Goal: Task Accomplishment & Management: Complete application form

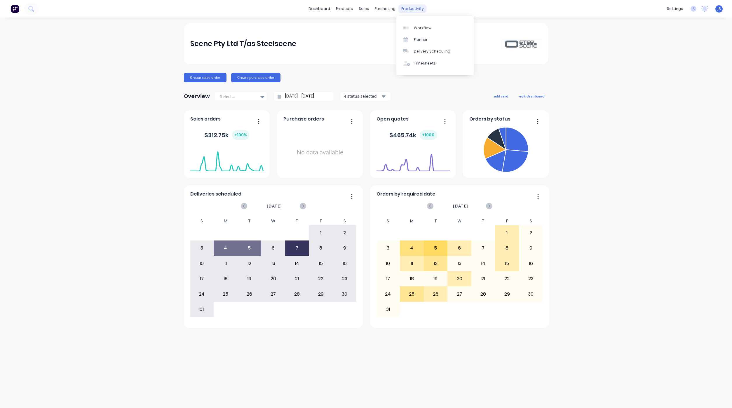
click at [412, 6] on div "productivity" at bounding box center [413, 8] width 28 height 9
click at [413, 27] on link "Workflow" at bounding box center [435, 28] width 77 height 12
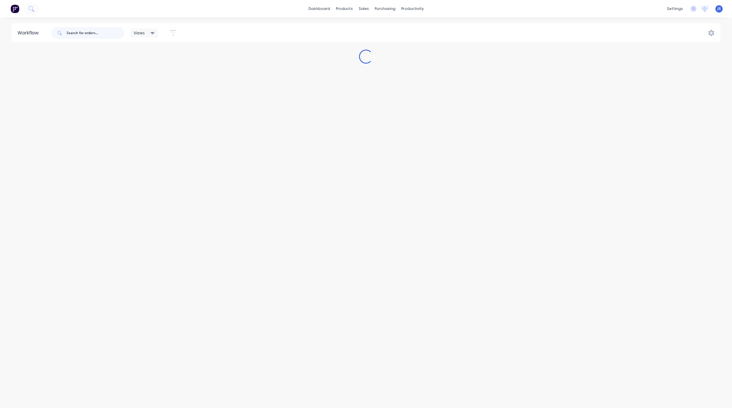
click at [105, 34] on input "text" at bounding box center [96, 33] width 58 height 12
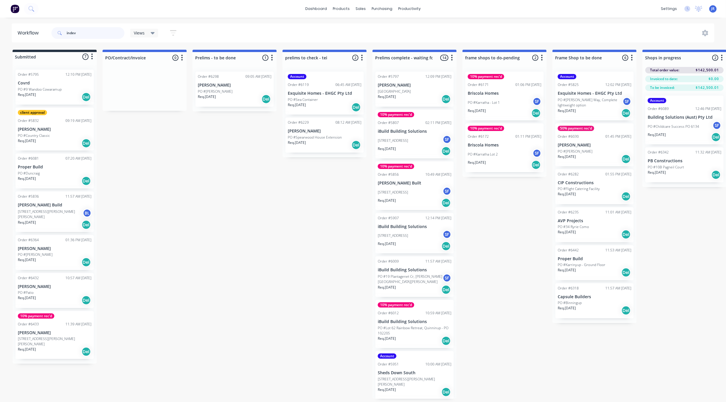
type input "indev"
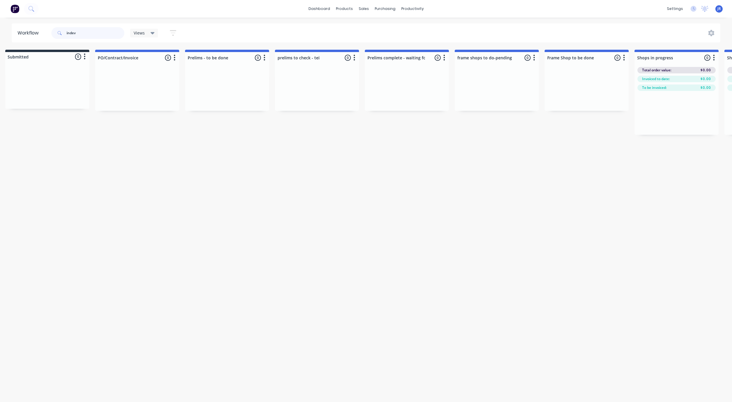
scroll to position [0, 2]
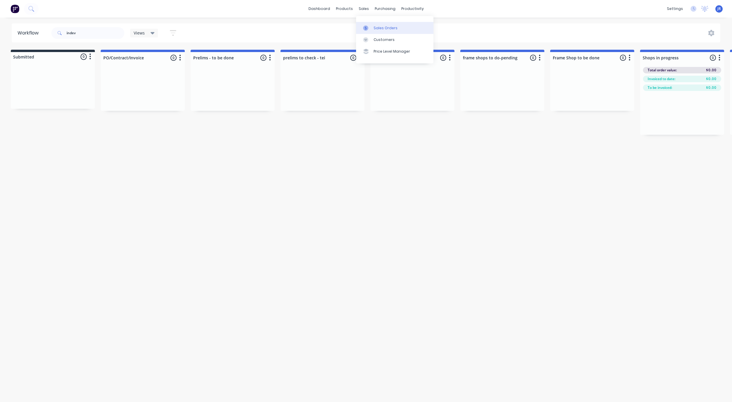
click at [367, 27] on icon at bounding box center [365, 27] width 5 height 5
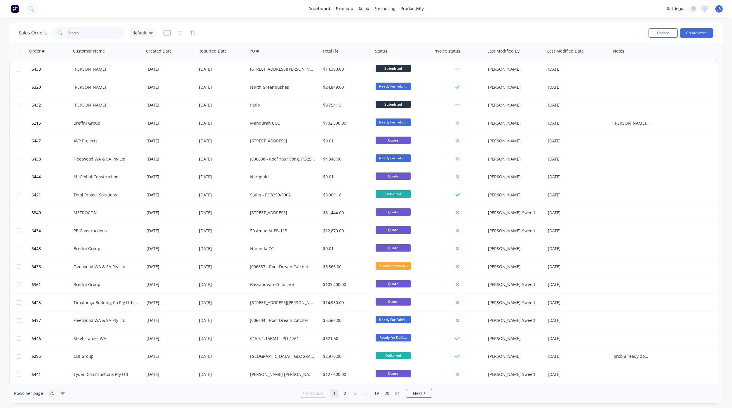
click at [94, 29] on input "text" at bounding box center [96, 33] width 57 height 12
type input "indev"
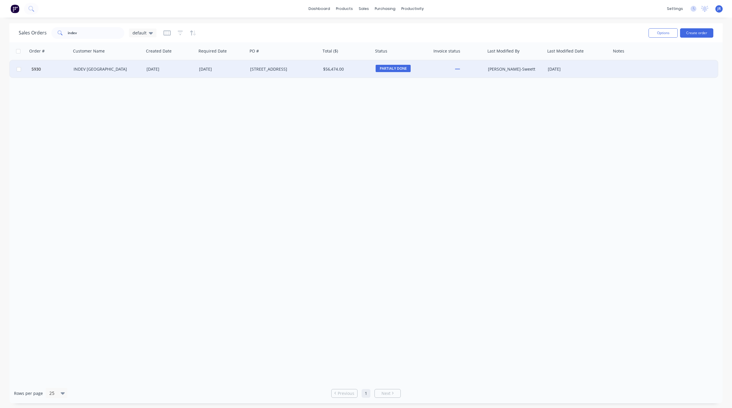
click at [89, 67] on div "INDEV [GEOGRAPHIC_DATA]" at bounding box center [106, 69] width 65 height 6
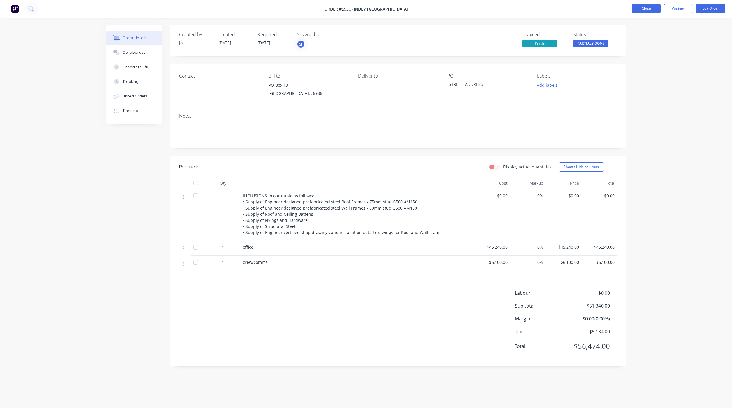
click at [640, 9] on button "Close" at bounding box center [646, 8] width 29 height 9
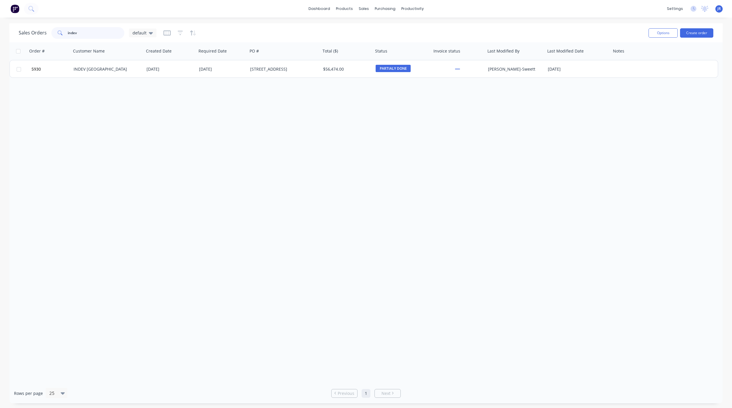
drag, startPoint x: 91, startPoint y: 32, endPoint x: -62, endPoint y: 30, distance: 153.6
click at [0, 30] on html "dashboard products sales purchasing productivity dashboard products Product Cat…" at bounding box center [366, 204] width 732 height 408
type input "breffni"
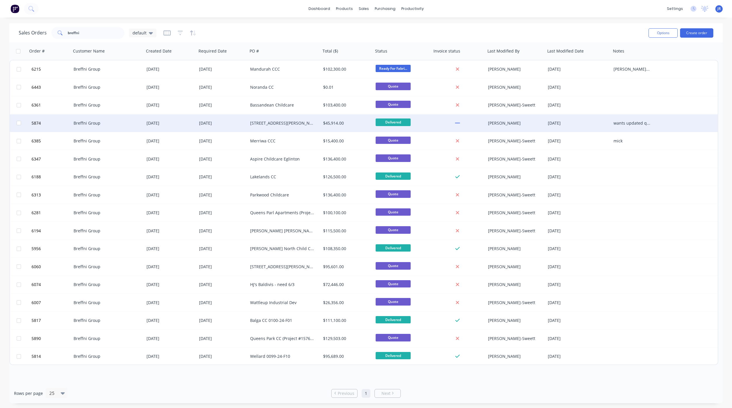
click at [266, 120] on div "[STREET_ADDRESS][PERSON_NAME]" at bounding box center [282, 123] width 65 height 6
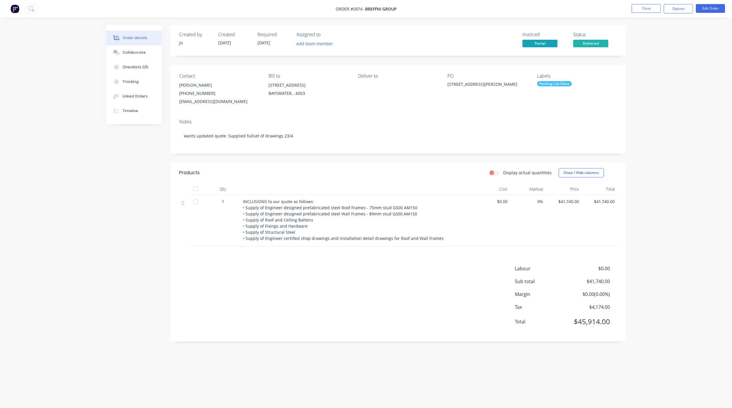
click at [46, 322] on div "Order details Collaborate Checklists 0/0 Tracking Linked Orders Timeline Order …" at bounding box center [366, 204] width 732 height 408
click at [644, 6] on button "Close" at bounding box center [646, 8] width 29 height 9
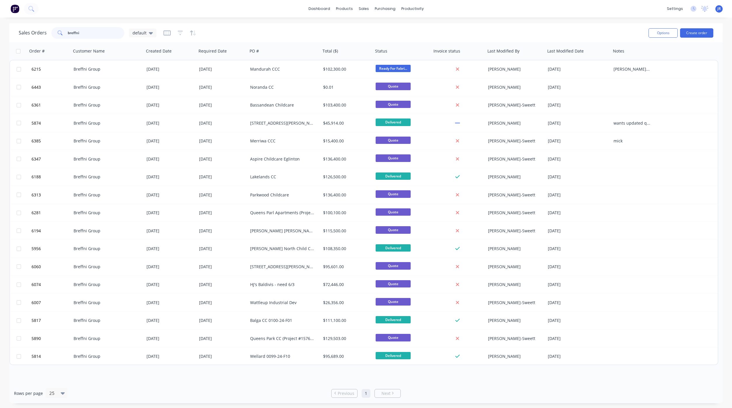
drag, startPoint x: 103, startPoint y: 33, endPoint x: -12, endPoint y: 18, distance: 116.0
click at [0, 18] on html "dashboard products sales purchasing productivity dashboard products Product Cat…" at bounding box center [366, 204] width 732 height 408
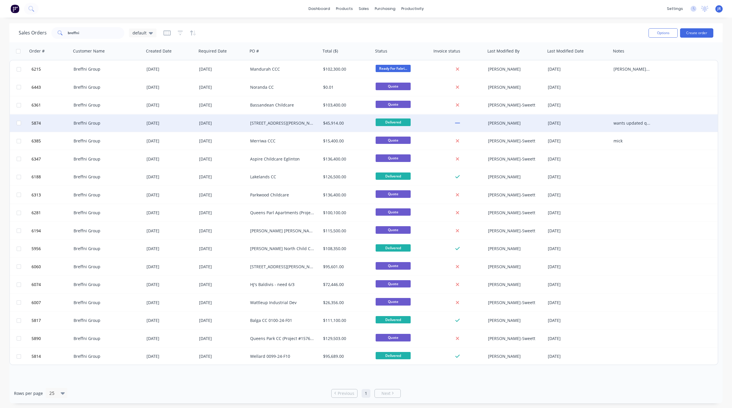
click at [265, 123] on div "[STREET_ADDRESS][PERSON_NAME]" at bounding box center [282, 123] width 65 height 6
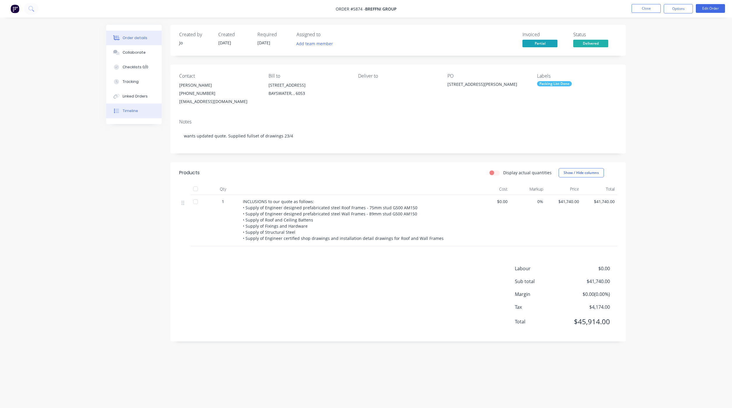
click at [137, 115] on button "Timeline" at bounding box center [133, 111] width 55 height 15
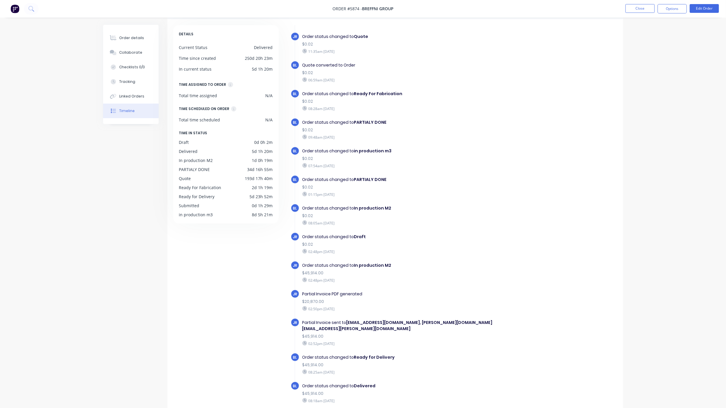
scroll to position [38, 0]
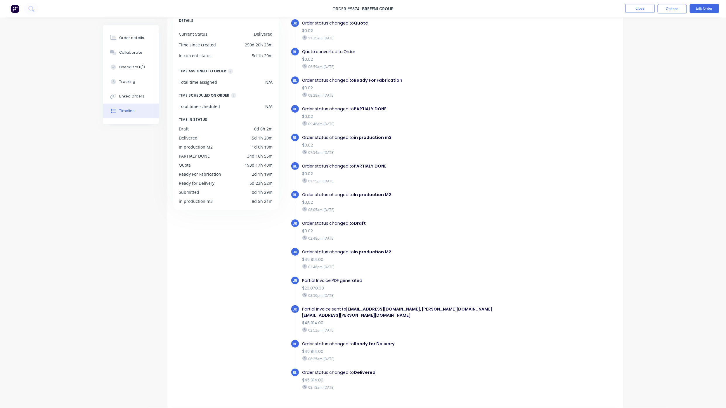
click at [232, 335] on div "DETAILS Current Status Delivered Time since created 250d 20h 23m In current sta…" at bounding box center [228, 206] width 111 height 388
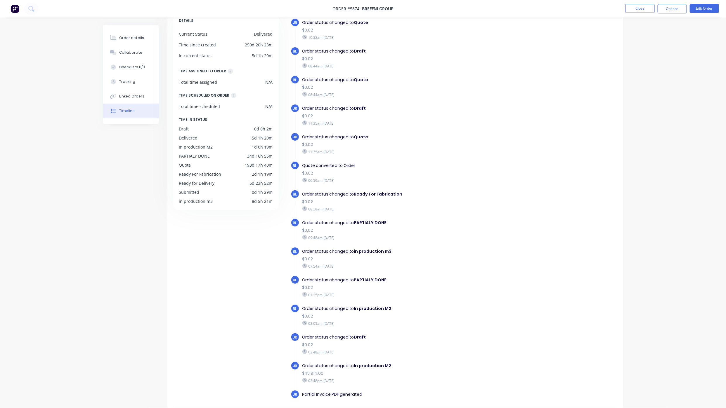
scroll to position [0, 0]
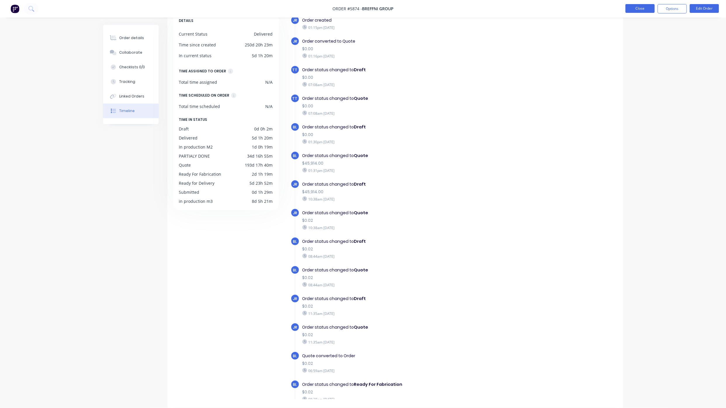
click at [636, 6] on button "Close" at bounding box center [639, 8] width 29 height 9
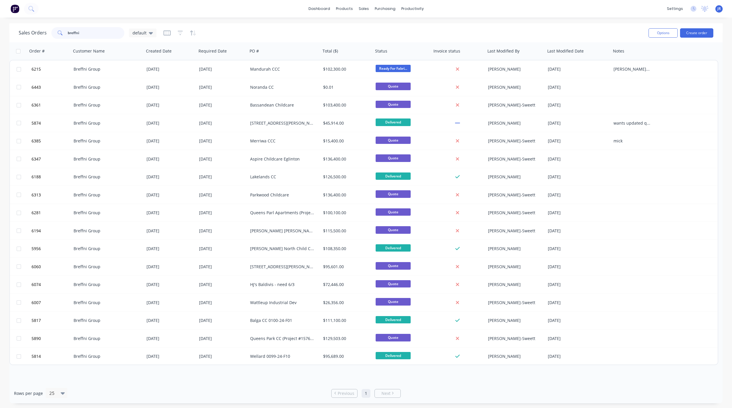
drag, startPoint x: 104, startPoint y: 34, endPoint x: 25, endPoint y: 31, distance: 79.5
click at [26, 31] on div "Sales Orders breffni default" at bounding box center [88, 33] width 138 height 12
type input "U"
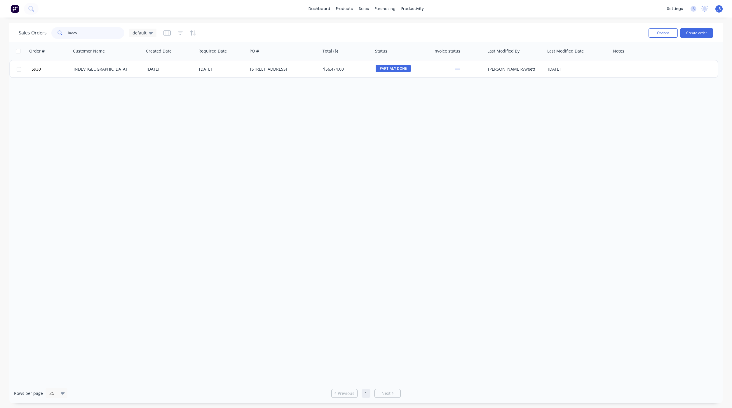
drag, startPoint x: 86, startPoint y: 32, endPoint x: -60, endPoint y: 28, distance: 146.6
click at [0, 28] on html "dashboard products sales purchasing productivity dashboard products Product Cat…" at bounding box center [366, 204] width 732 height 408
type input "[PERSON_NAME]"
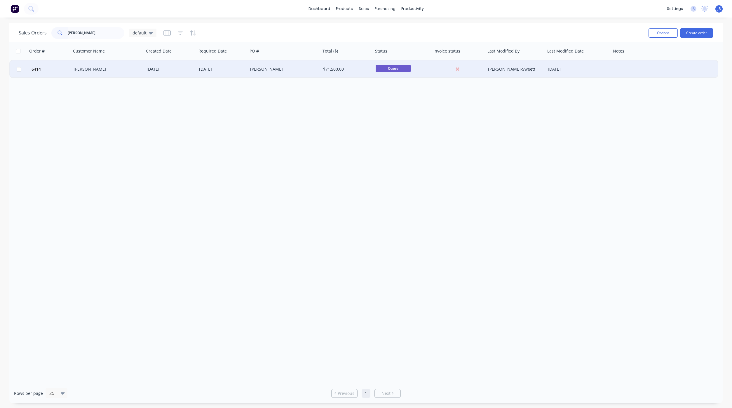
click at [93, 69] on div "[PERSON_NAME]" at bounding box center [106, 69] width 65 height 6
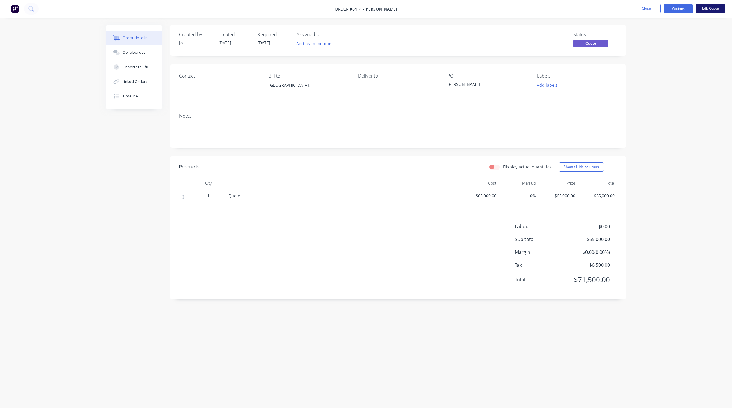
click at [708, 10] on button "Edit Quote" at bounding box center [710, 8] width 29 height 9
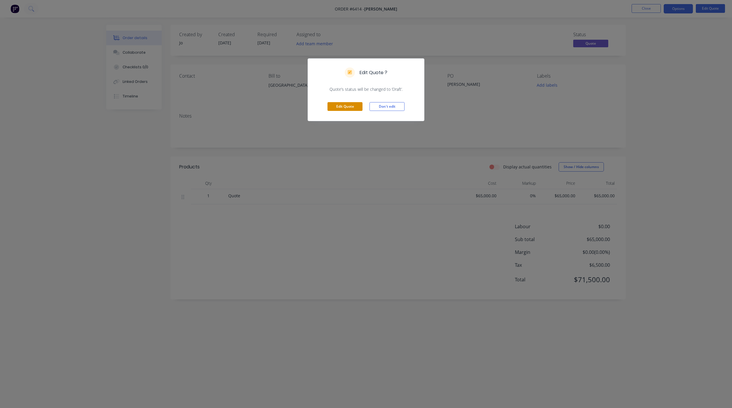
click at [345, 104] on button "Edit Quote" at bounding box center [345, 106] width 35 height 9
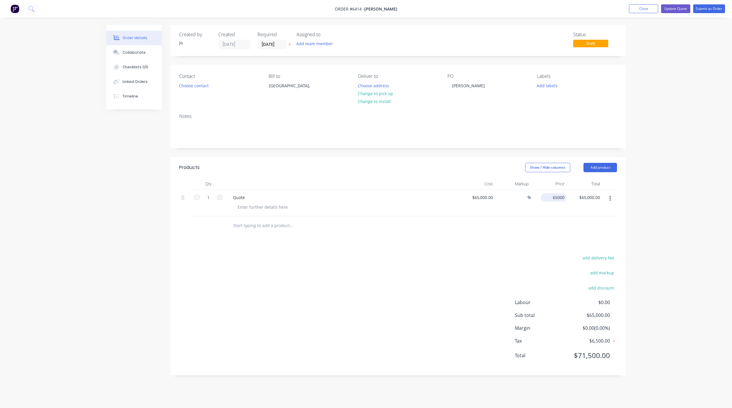
click at [564, 199] on input "65000" at bounding box center [555, 197] width 24 height 8
type input "0.02"
type input "-100"
type input "$0.02"
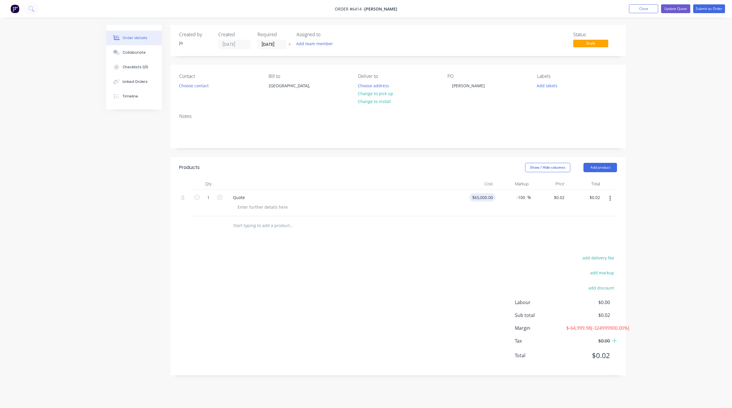
type input "65000"
click at [487, 200] on input "65000" at bounding box center [484, 197] width 24 height 8
type input "$0.00"
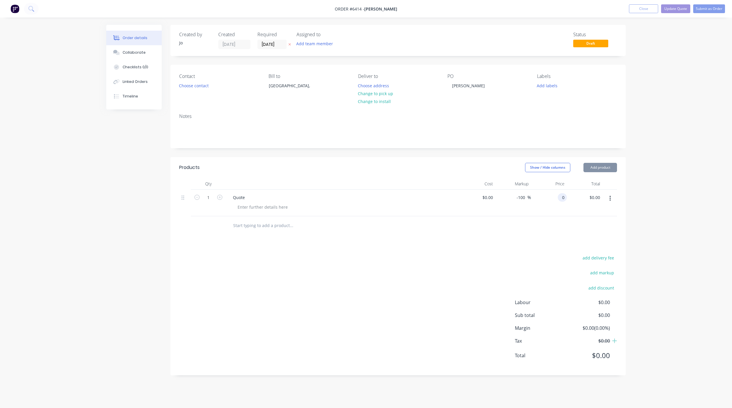
type input "$0.00"
type input "0.00"
type input "0"
type input "$0.00"
click at [556, 195] on div "0 0" at bounding box center [549, 203] width 36 height 27
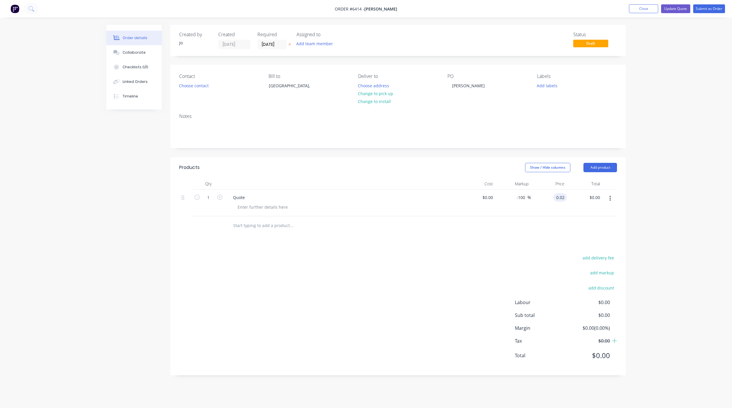
type input "$0.02"
click at [117, 50] on icon at bounding box center [116, 52] width 7 height 5
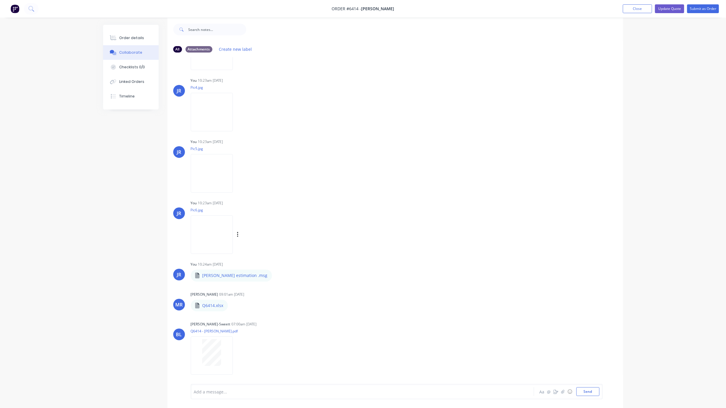
scroll to position [9, 0]
click at [589, 388] on button "Send" at bounding box center [587, 392] width 23 height 9
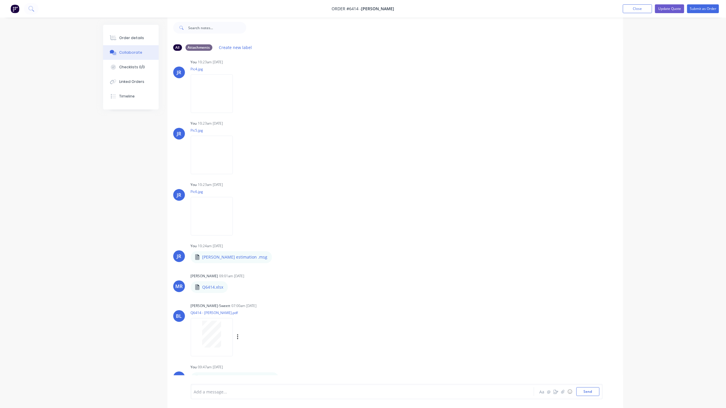
scroll to position [199, 0]
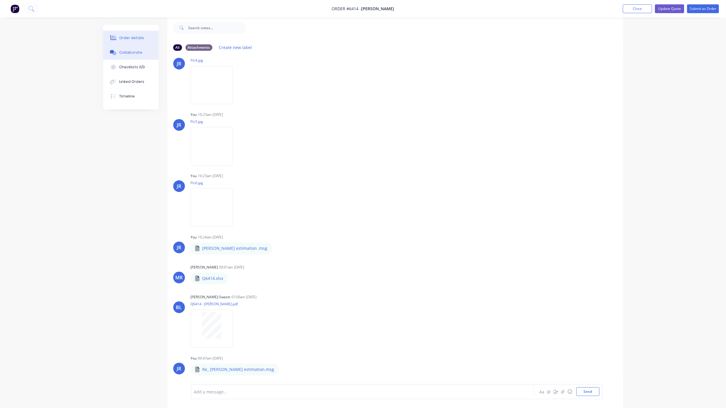
click at [129, 36] on div "Order details" at bounding box center [131, 37] width 25 height 5
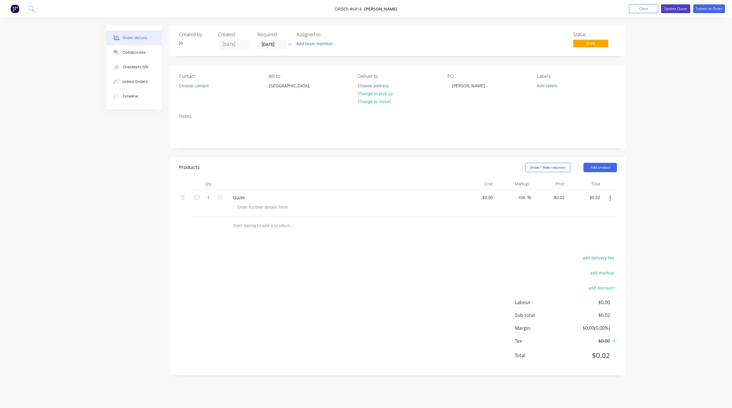
click at [675, 7] on button "Update Quote" at bounding box center [675, 8] width 29 height 9
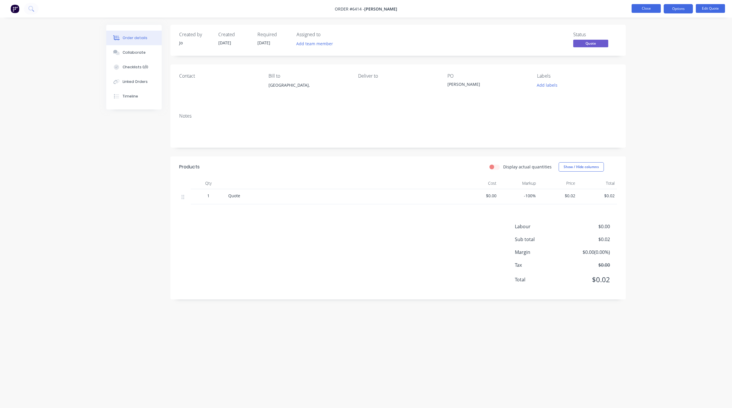
click at [653, 6] on button "Close" at bounding box center [646, 8] width 29 height 9
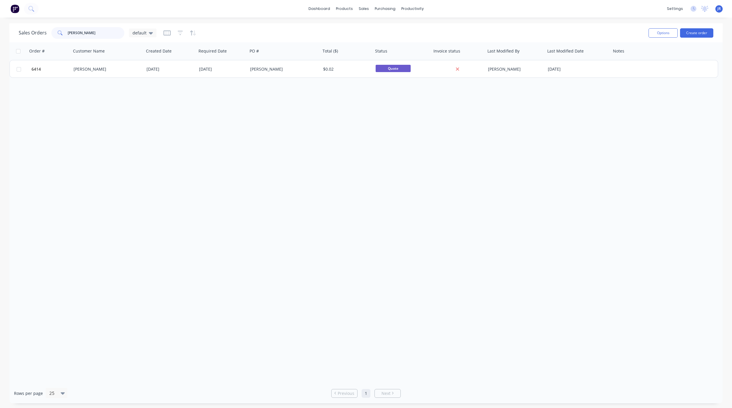
drag, startPoint x: 101, startPoint y: 28, endPoint x: -12, endPoint y: 33, distance: 112.8
click at [0, 33] on html "dashboard products sales purchasing productivity dashboard products Product Cat…" at bounding box center [366, 204] width 732 height 408
type input "m"
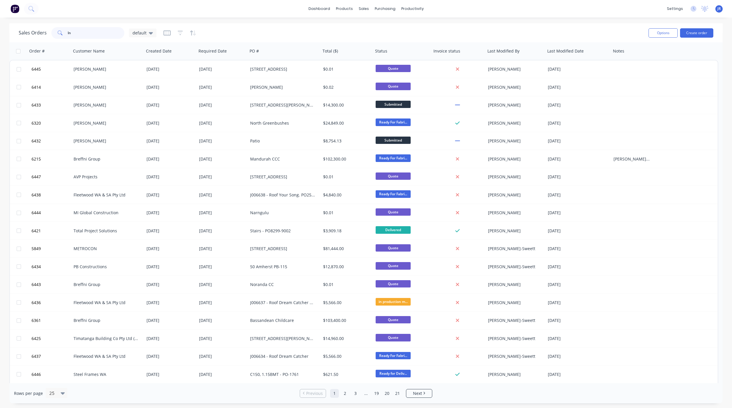
type input "l"
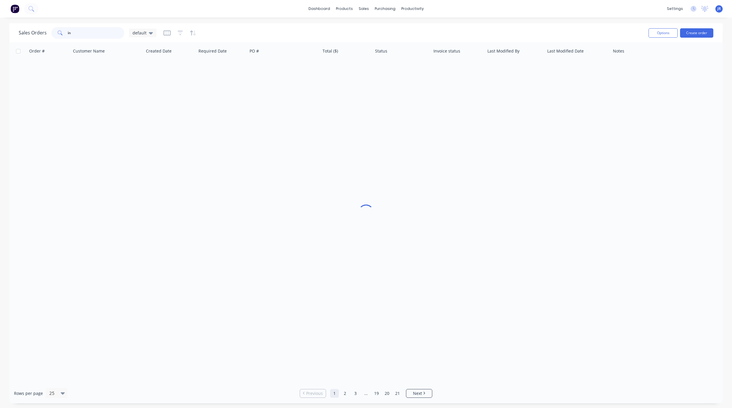
type input "i"
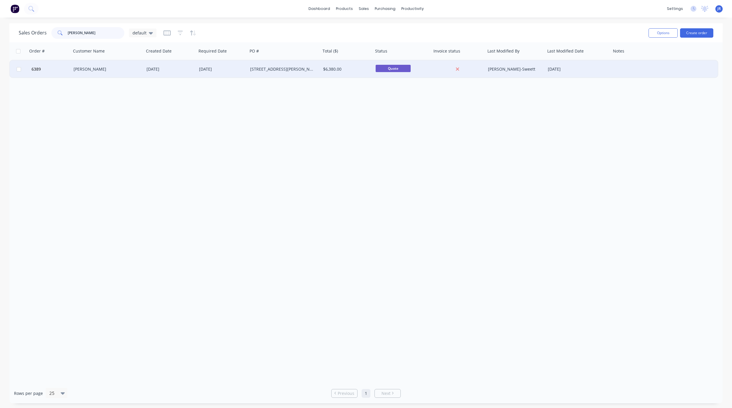
type input "[PERSON_NAME]"
click at [83, 72] on div "[PERSON_NAME]" at bounding box center [107, 69] width 73 height 18
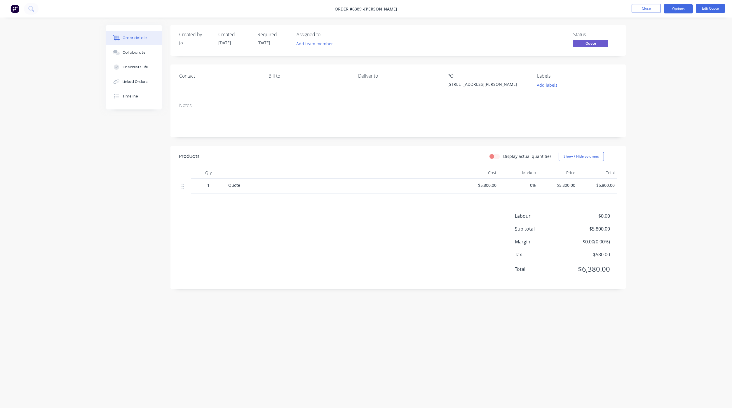
click at [648, 14] on nav "Order #6389 - [PERSON_NAME] Close Options Edit Quote" at bounding box center [366, 9] width 732 height 18
click at [654, 13] on button "Close" at bounding box center [646, 8] width 29 height 9
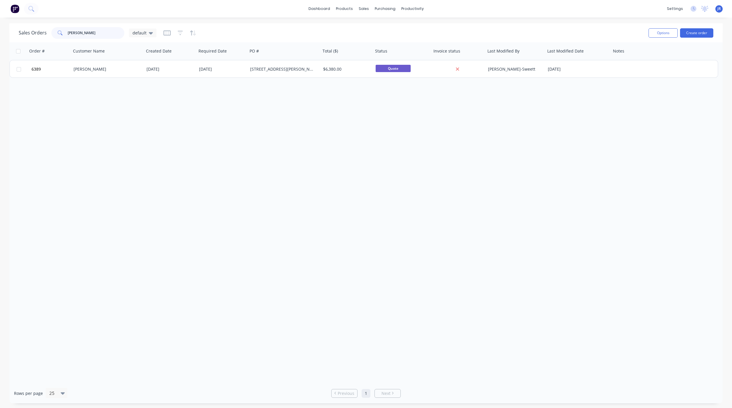
drag, startPoint x: 89, startPoint y: 32, endPoint x: -22, endPoint y: 35, distance: 111.3
click at [0, 35] on html "dashboard products sales purchasing productivity dashboard products Product Cat…" at bounding box center [366, 204] width 732 height 408
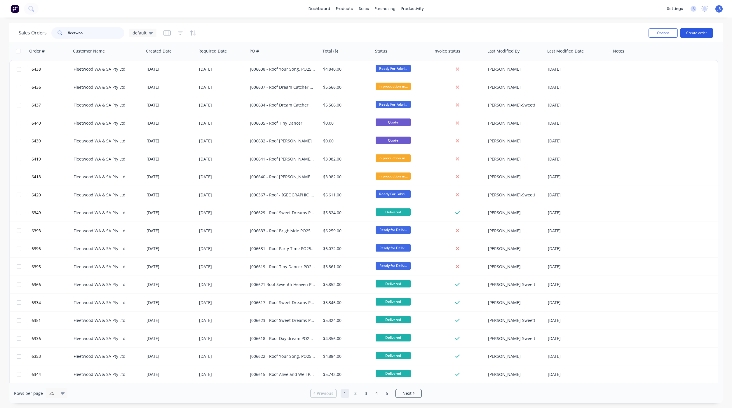
type input "fleetwoo"
click at [691, 32] on button "Create order" at bounding box center [696, 32] width 33 height 9
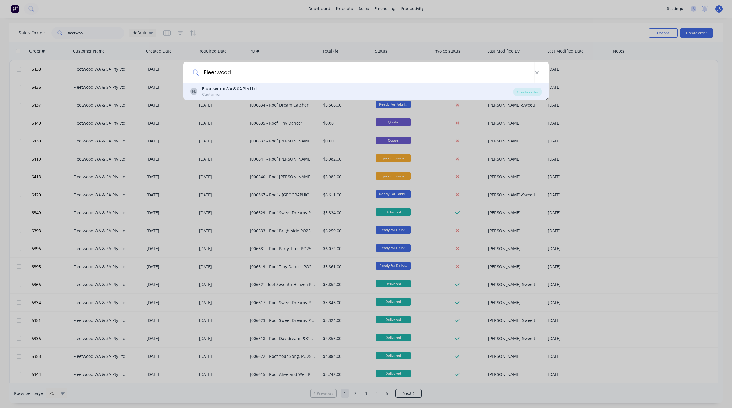
type input "Fleetwood"
click at [247, 91] on div "Fleetwood WA & SA Pty Ltd" at bounding box center [229, 89] width 55 height 6
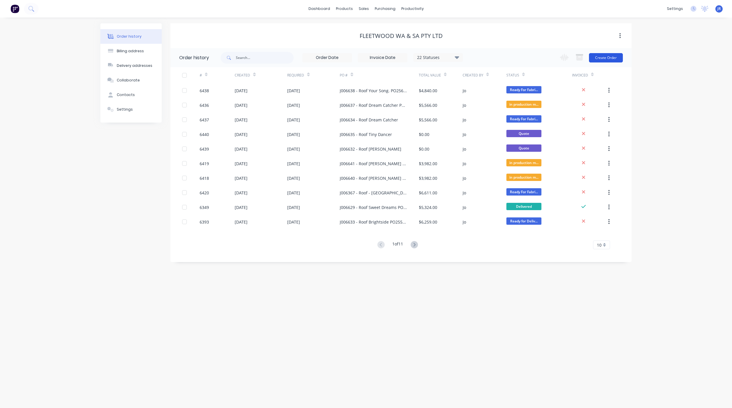
click at [612, 55] on button "Create Order" at bounding box center [606, 57] width 34 height 9
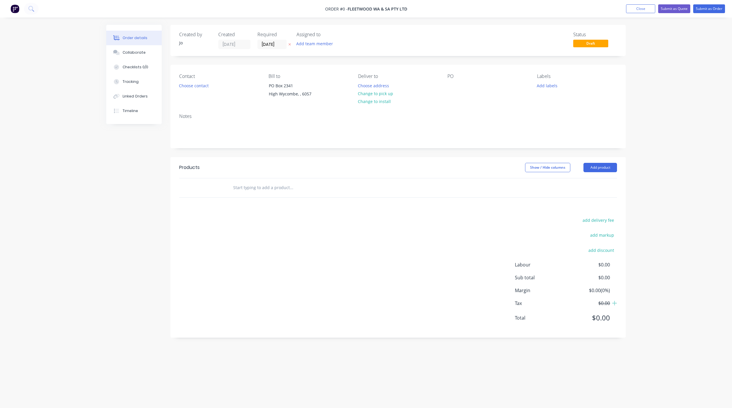
click at [250, 196] on div at bounding box center [331, 187] width 210 height 19
click at [251, 193] on input "text" at bounding box center [291, 188] width 117 height 12
type input "Quote - J006643"
click at [303, 209] on button "Add Quote - J006643 to order" at bounding box center [322, 210] width 175 height 19
click at [454, 88] on div at bounding box center [452, 85] width 9 height 8
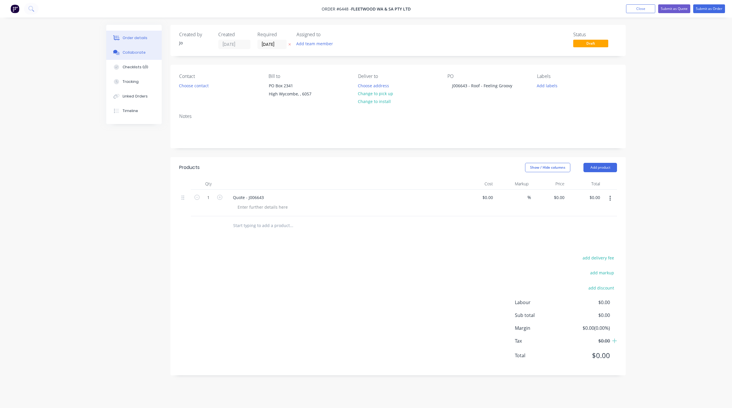
click at [130, 55] on button "Collaborate" at bounding box center [133, 52] width 55 height 15
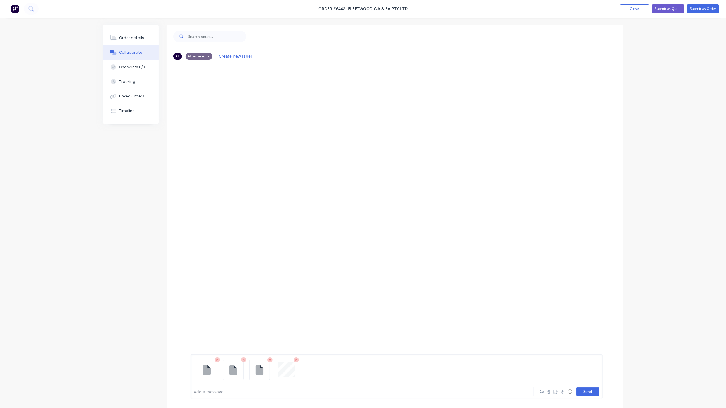
click at [594, 393] on button "Send" at bounding box center [587, 392] width 23 height 9
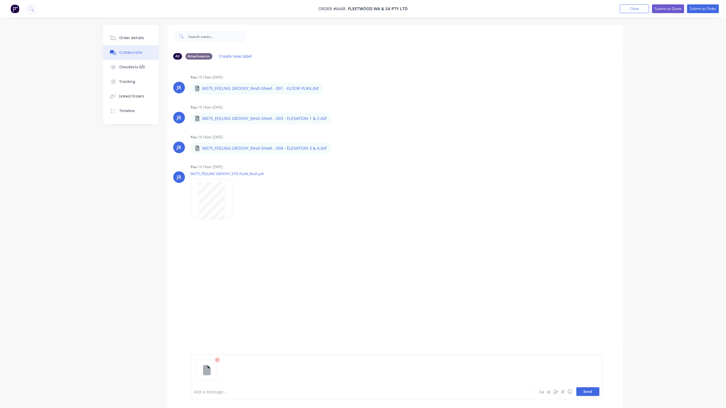
click at [598, 388] on button "Send" at bounding box center [587, 392] width 23 height 9
click at [129, 41] on button "Order details" at bounding box center [130, 38] width 55 height 15
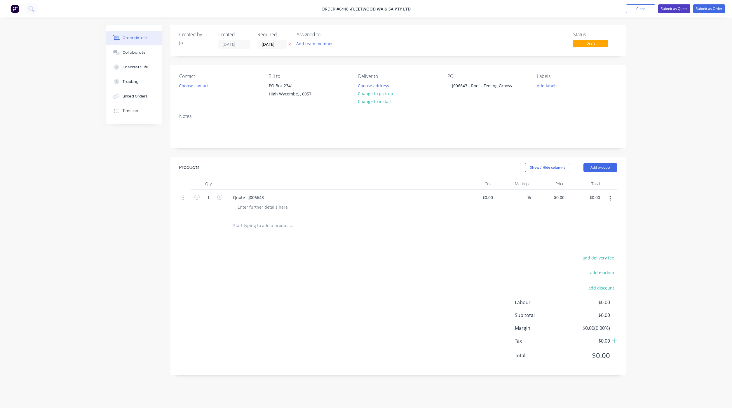
click at [674, 8] on button "Submit as Quote" at bounding box center [675, 8] width 32 height 9
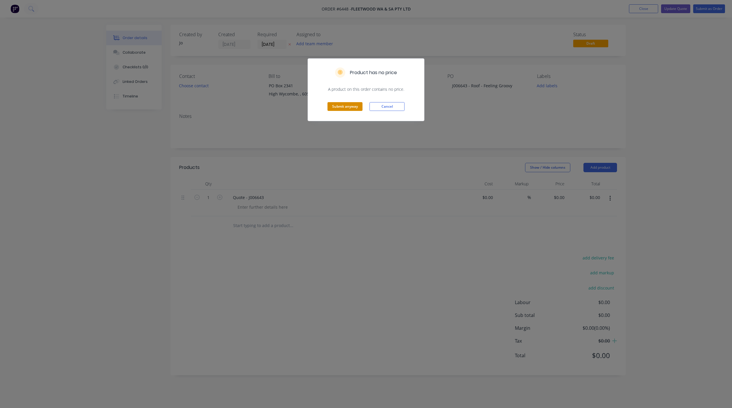
click at [345, 109] on button "Submit anyway" at bounding box center [345, 106] width 35 height 9
